Goal: Task Accomplishment & Management: Manage account settings

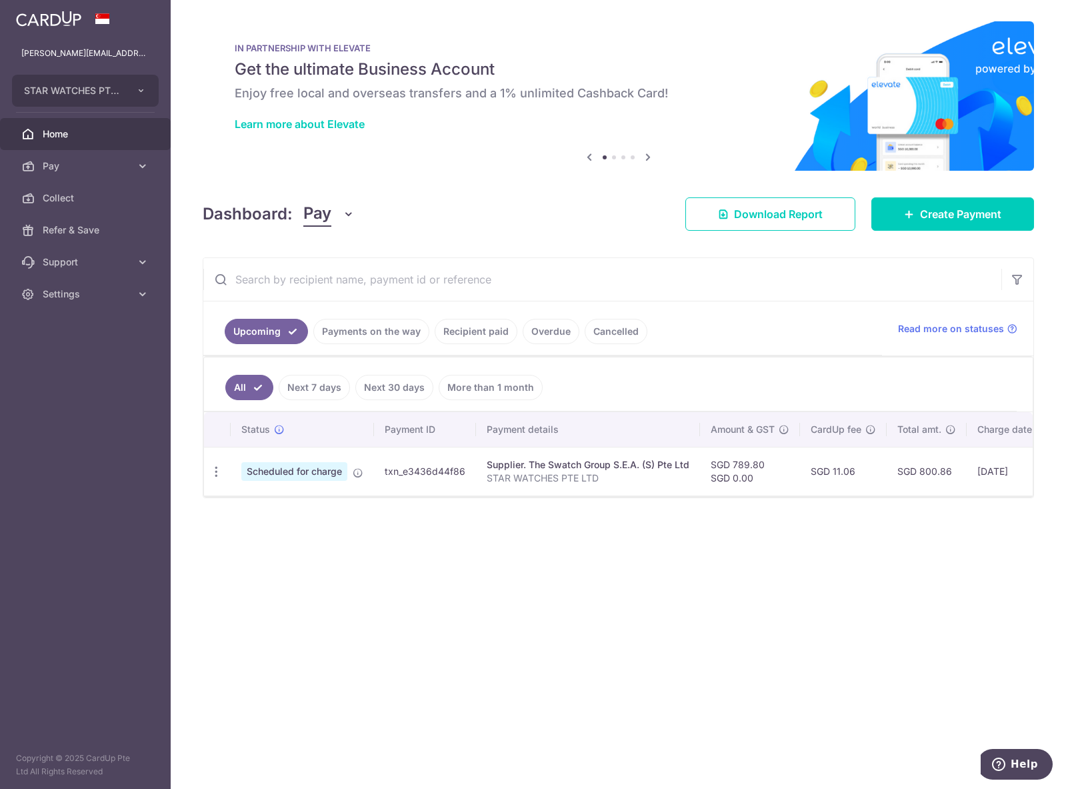
click at [475, 339] on link "Recipient paid" at bounding box center [476, 331] width 83 height 25
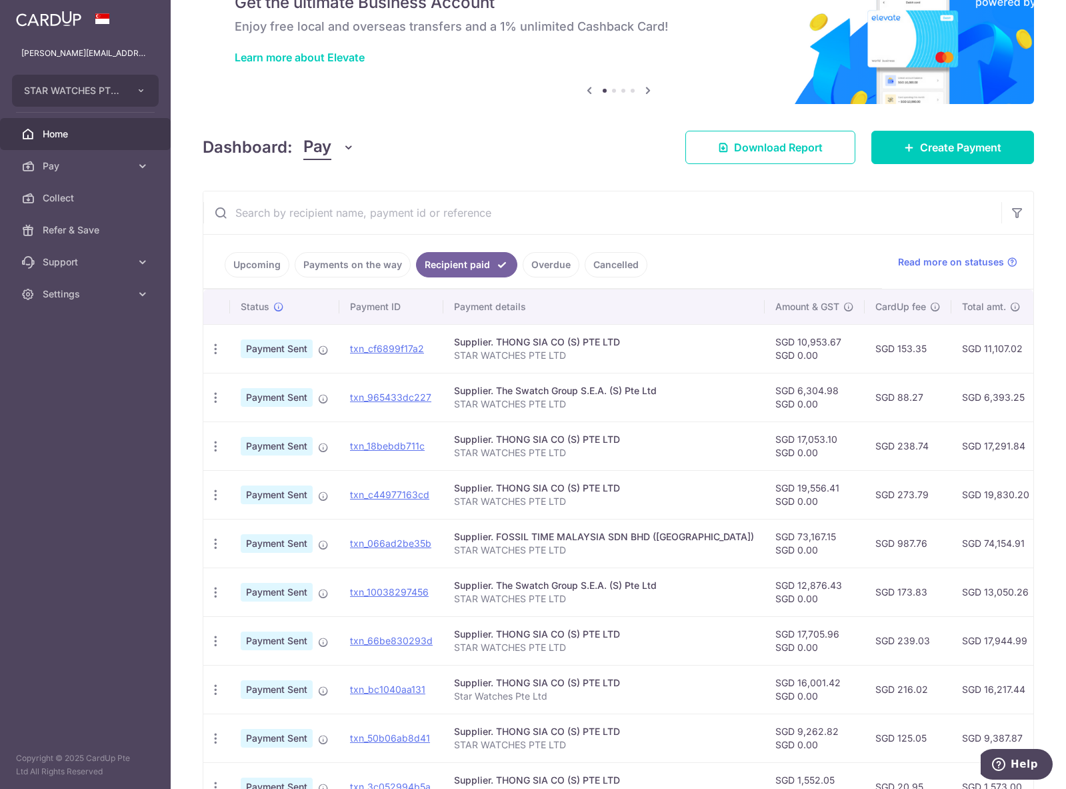
scroll to position [0, 275]
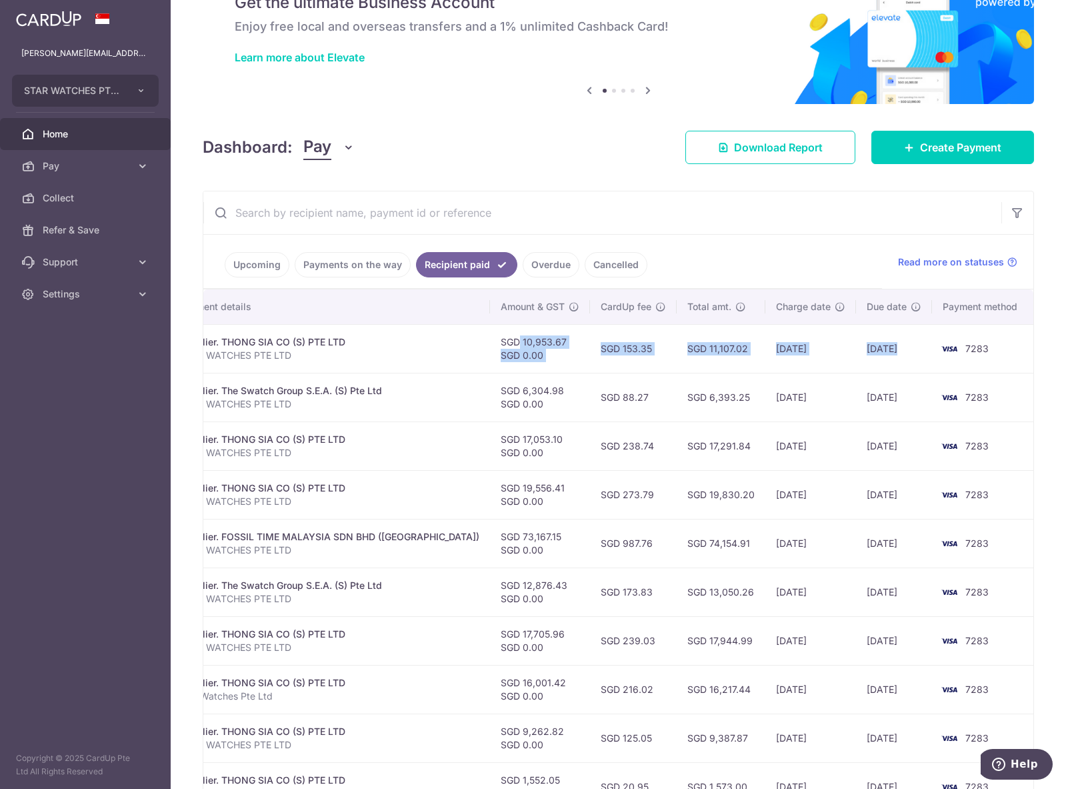
drag, startPoint x: 776, startPoint y: 341, endPoint x: 891, endPoint y: 351, distance: 115.1
click at [891, 351] on tr "PDF Receipt Payment Sent txn_cf6899f17a2 Supplier. THONG SIA CO (S) PTE LTD STA…" at bounding box center [481, 348] width 1105 height 49
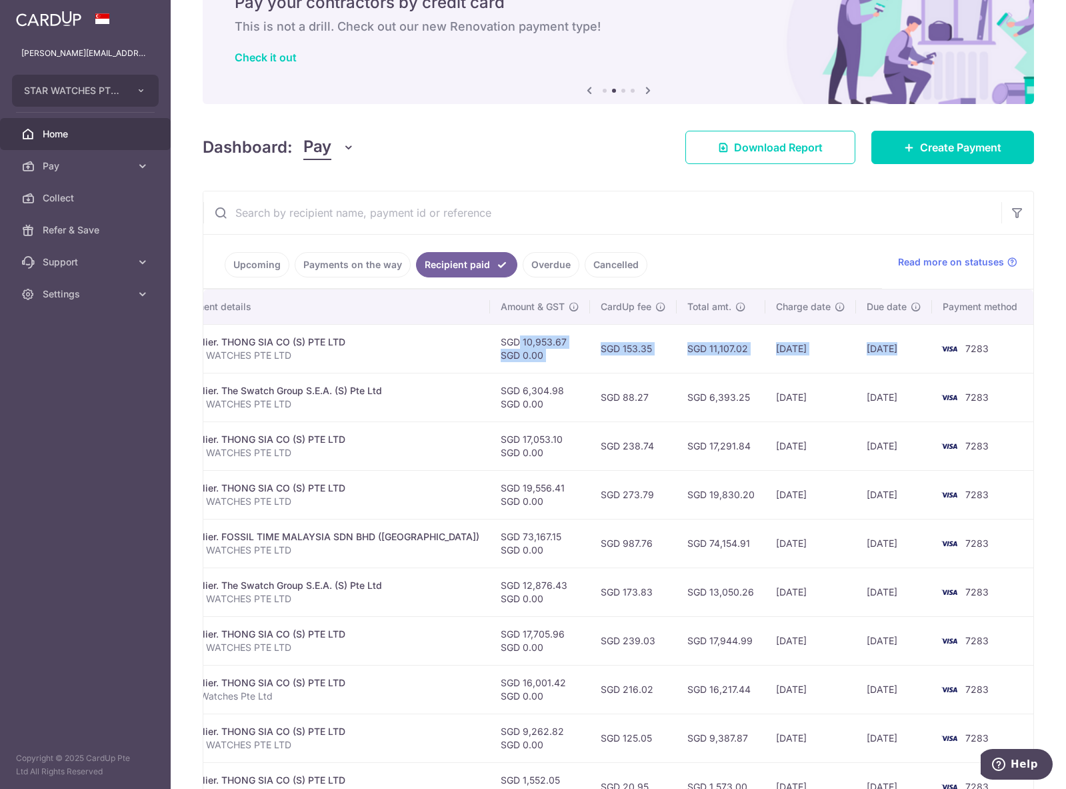
click at [891, 351] on td "[DATE]" at bounding box center [894, 348] width 76 height 49
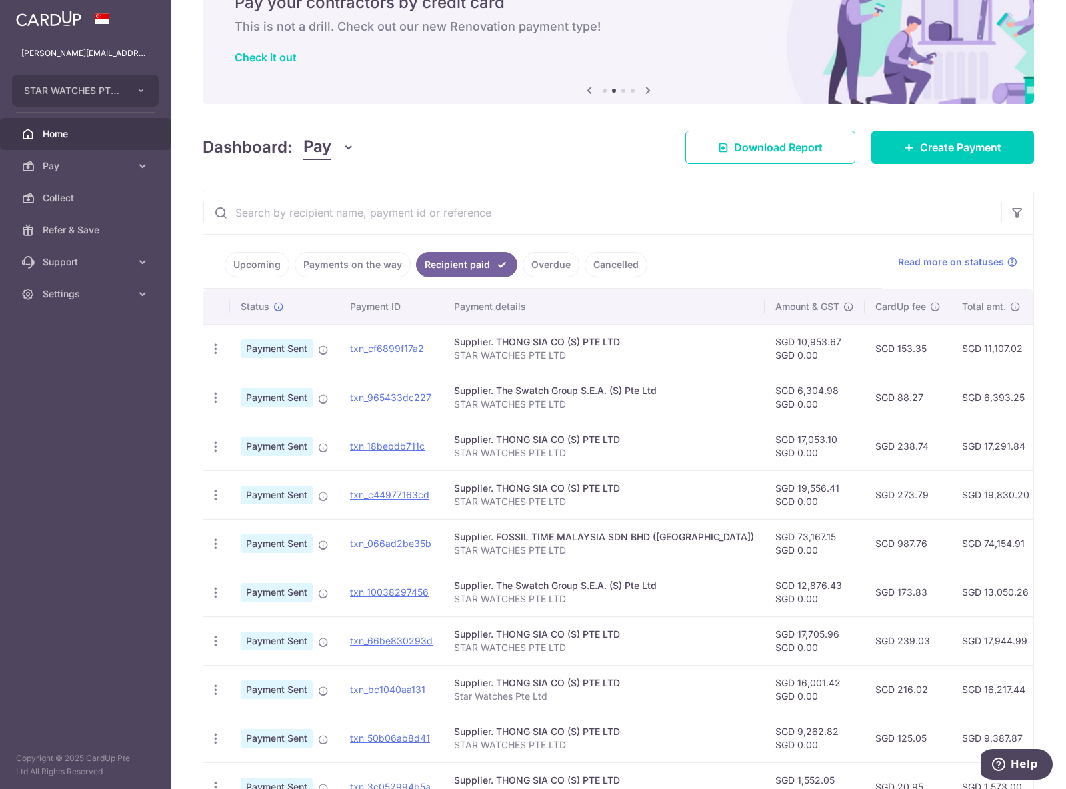
drag, startPoint x: 908, startPoint y: 343, endPoint x: 135, endPoint y: 369, distance: 773.3
click at [135, 369] on main "[PERSON_NAME][EMAIL_ADDRESS][DOMAIN_NAME] STAR WATCHES PTE LTD Add new company …" at bounding box center [533, 394] width 1066 height 789
click at [567, 356] on p "STAR WATCHES PTE LTD" at bounding box center [604, 355] width 300 height 13
drag, startPoint x: 571, startPoint y: 354, endPoint x: 583, endPoint y: 340, distance: 18.4
click at [581, 341] on td "Supplier. THONG SIA CO (S) PTE LTD STAR WATCHES PTE LTD" at bounding box center [603, 348] width 321 height 49
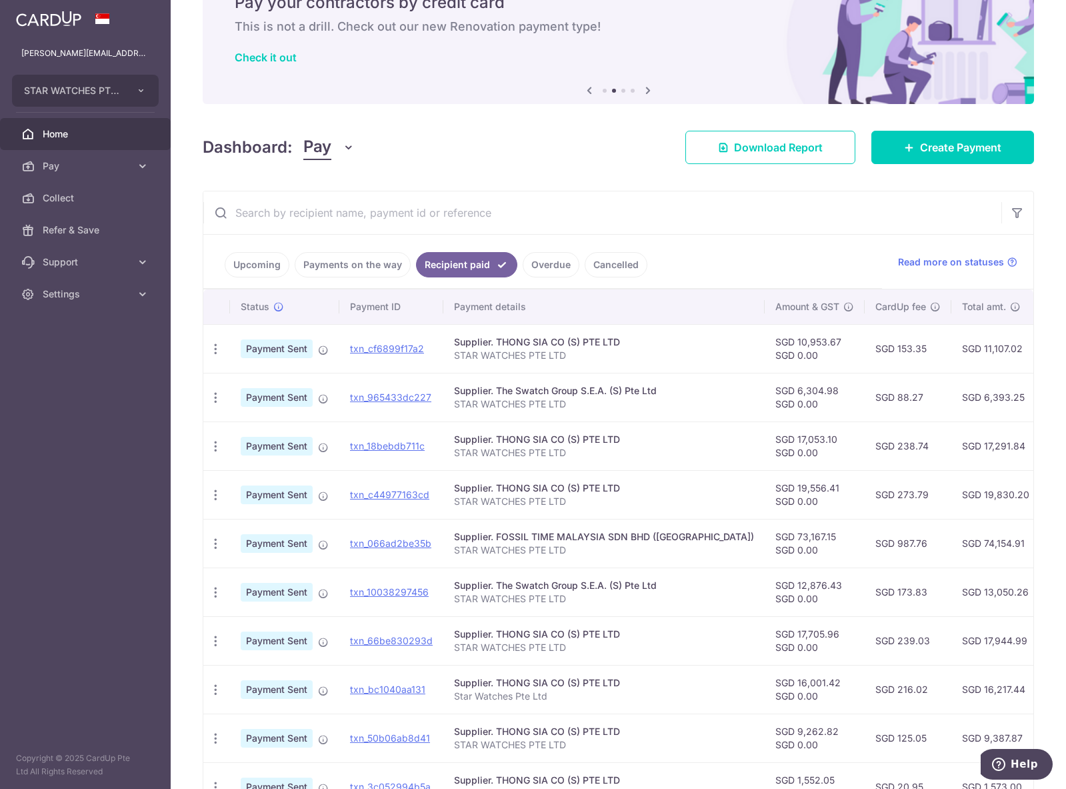
click at [583, 340] on div "Supplier. THONG SIA CO (S) PTE LTD" at bounding box center [604, 341] width 300 height 13
drag, startPoint x: 594, startPoint y: 338, endPoint x: 628, endPoint y: 335, distance: 34.1
click at [612, 336] on div "Supplier. THONG SIA CO (S) PTE LTD" at bounding box center [604, 341] width 300 height 13
click at [629, 335] on div "Supplier. THONG SIA CO (S) PTE LTD" at bounding box center [604, 341] width 300 height 13
click at [630, 335] on div "Supplier. THONG SIA CO (S) PTE LTD" at bounding box center [604, 341] width 300 height 13
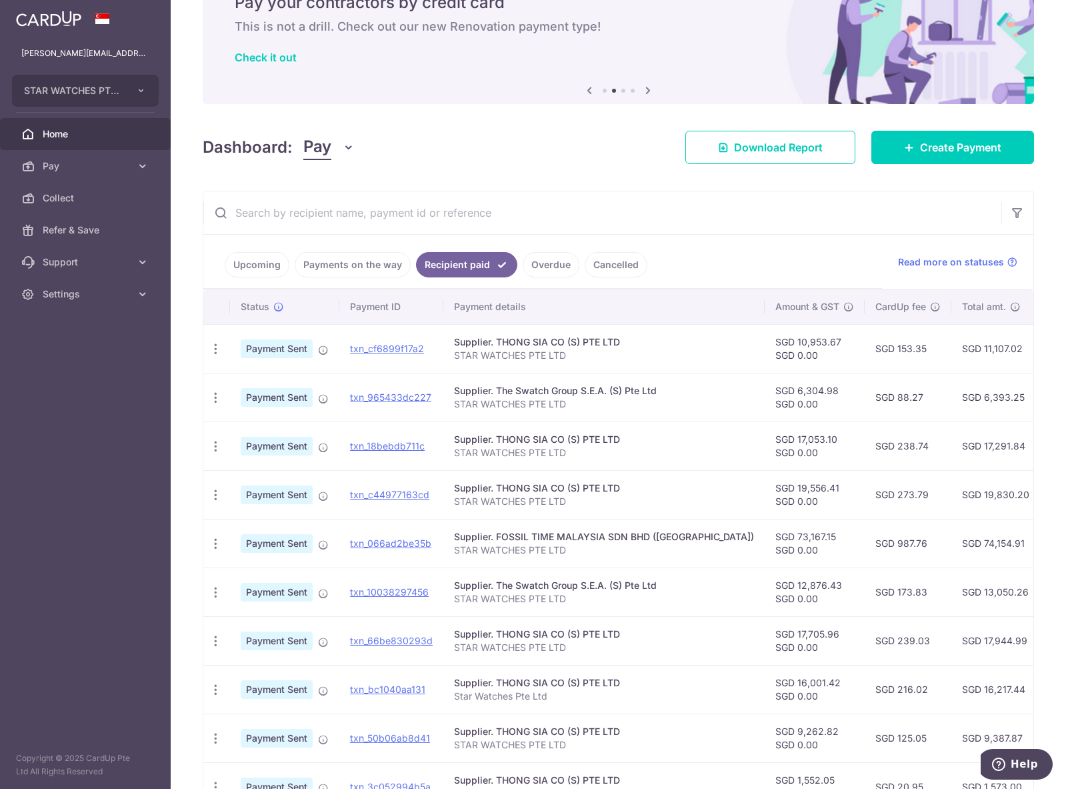
click at [630, 335] on div "Supplier. THONG SIA CO (S) PTE LTD" at bounding box center [604, 341] width 300 height 13
click at [629, 336] on div "Supplier. THONG SIA CO (S) PTE LTD" at bounding box center [604, 341] width 300 height 13
click at [628, 336] on div "Supplier. THONG SIA CO (S) PTE LTD" at bounding box center [604, 341] width 300 height 13
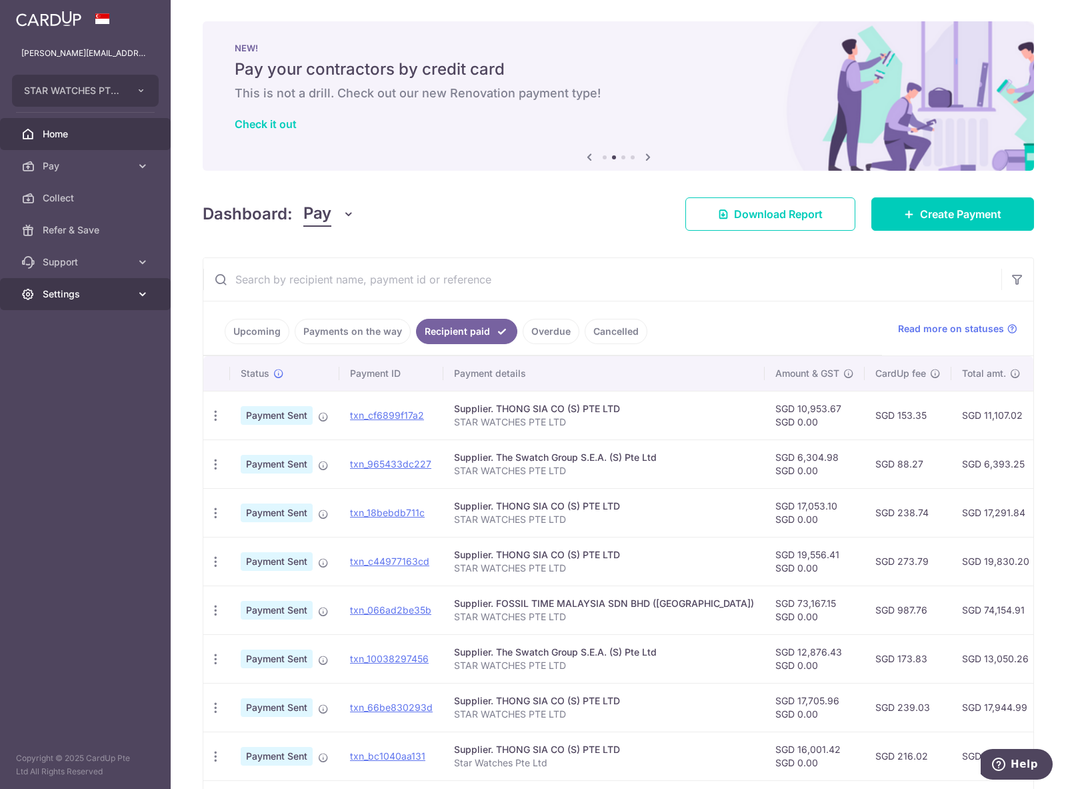
click at [79, 291] on span "Settings" at bounding box center [87, 293] width 88 height 13
click at [76, 356] on span "Logout" at bounding box center [87, 357] width 88 height 13
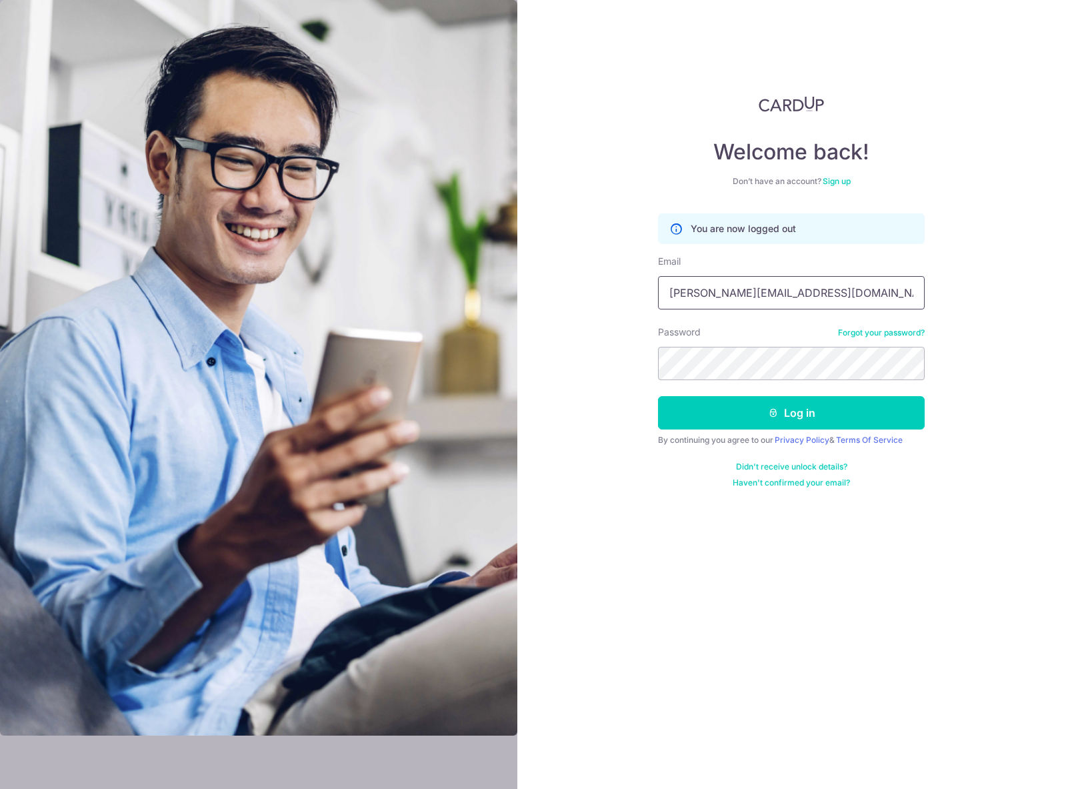
click at [798, 299] on input "[PERSON_NAME][EMAIL_ADDRESS][DOMAIN_NAME]" at bounding box center [791, 292] width 267 height 33
type input "sean@crowntpl.com"
click at [734, 415] on button "Log in" at bounding box center [791, 412] width 267 height 33
